Goal: Feedback & Contribution: Leave review/rating

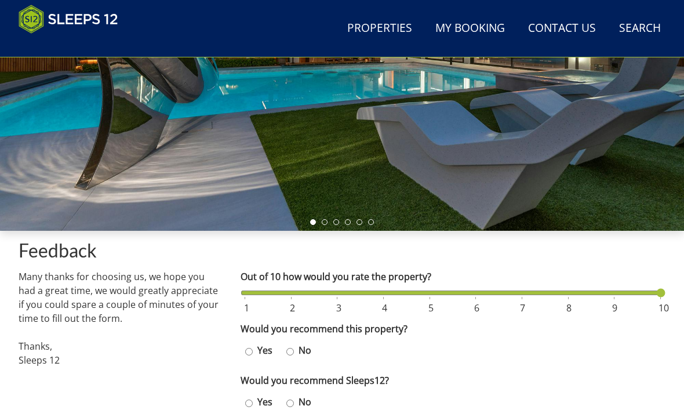
scroll to position [235, 0]
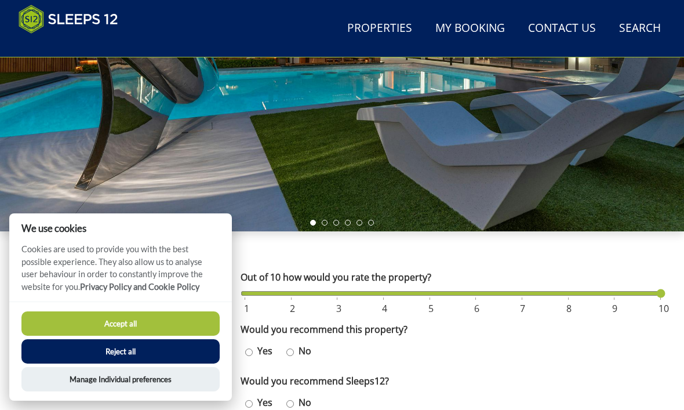
click at [259, 344] on label "Yes" at bounding box center [265, 351] width 24 height 14
click at [253, 344] on input "Yes" at bounding box center [249, 352] width 8 height 17
radio input "true"
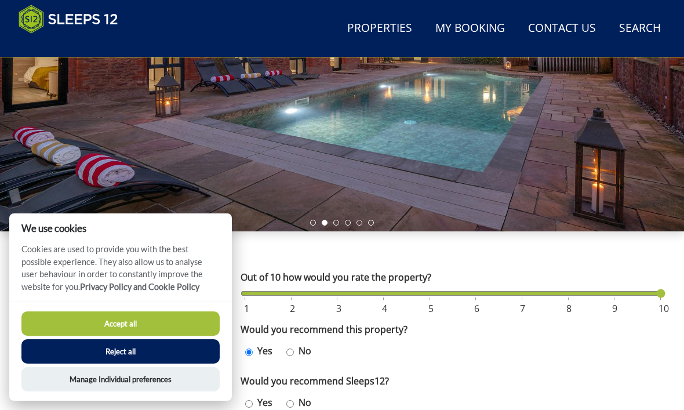
click at [263, 395] on label "Yes" at bounding box center [265, 402] width 24 height 14
click at [253, 395] on input "Yes" at bounding box center [249, 403] width 8 height 17
radio input "true"
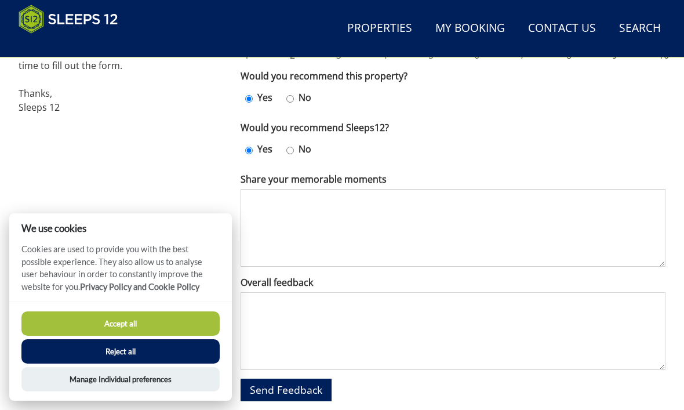
scroll to position [490, 0]
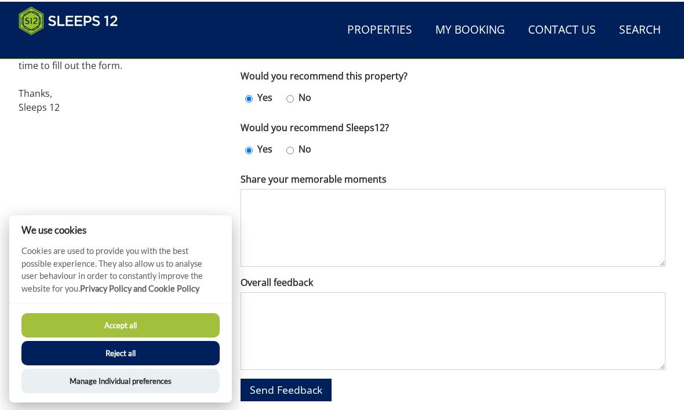
click at [259, 194] on textarea "Share your memorable moments" at bounding box center [453, 226] width 425 height 78
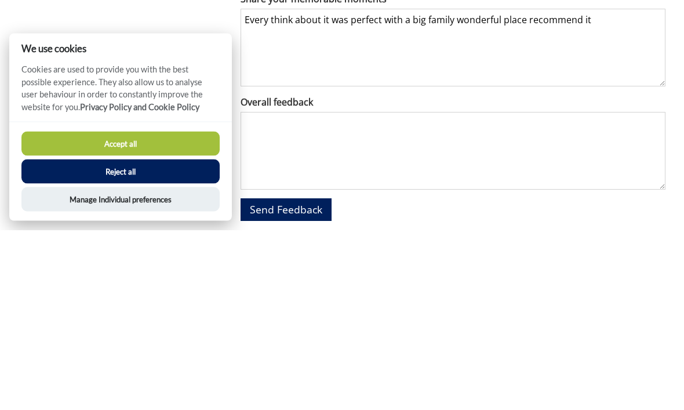
type textarea "Every think about it was perfect with a big family wonderful place recommend it"
click at [279, 292] on textarea "Overall feedback" at bounding box center [453, 331] width 425 height 78
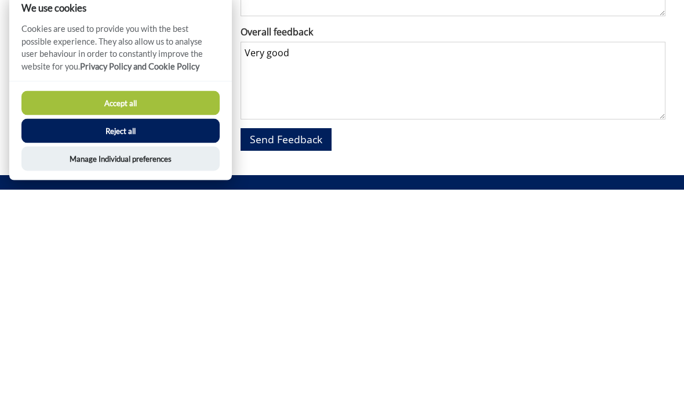
type textarea "Very good"
click at [312, 353] on span "Send Feedback" at bounding box center [286, 360] width 72 height 14
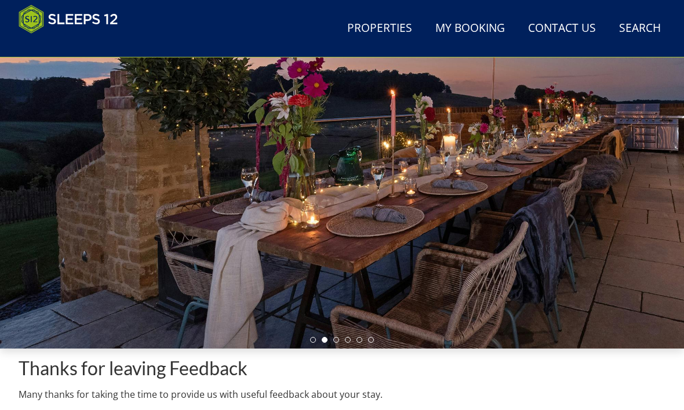
scroll to position [117, 0]
